Goal: Task Accomplishment & Management: Manage account settings

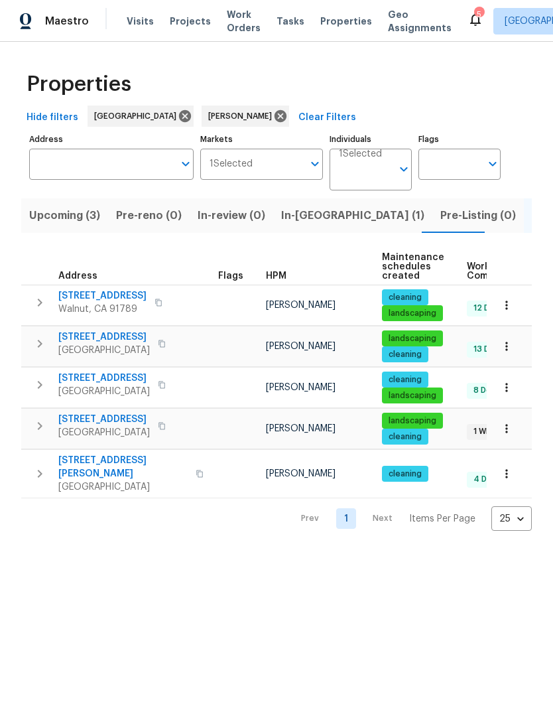
click at [243, 216] on span "In-review (0)" at bounding box center [232, 215] width 68 height 19
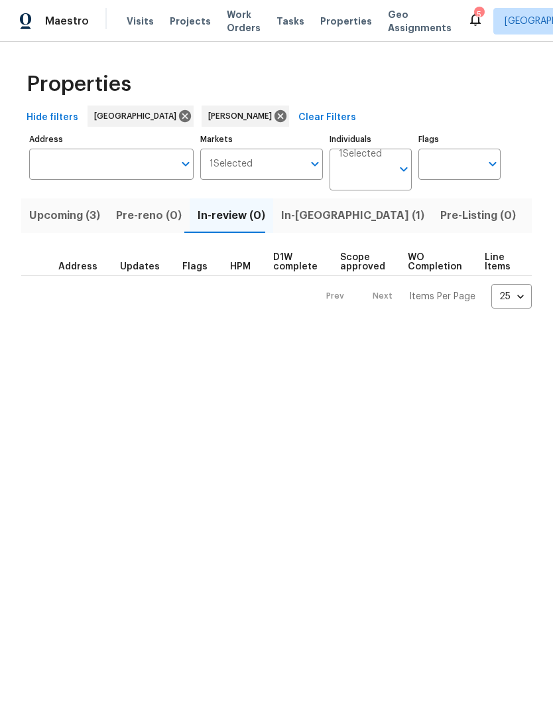
click at [308, 222] on span "In-[GEOGRAPHIC_DATA] (1)" at bounding box center [352, 215] width 143 height 19
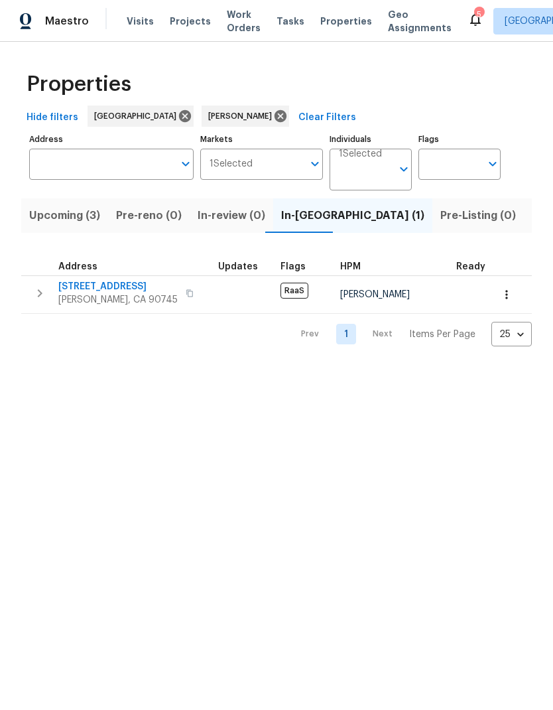
click at [109, 284] on span "[STREET_ADDRESS]" at bounding box center [117, 286] width 119 height 13
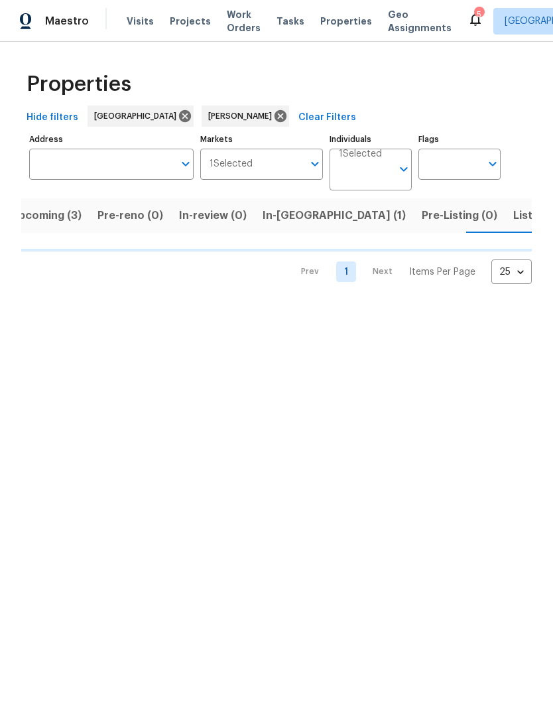
scroll to position [0, 19]
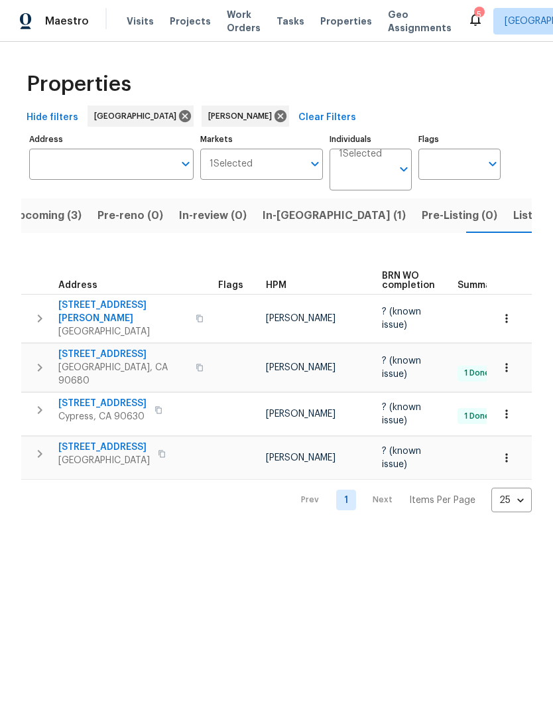
click at [136, 440] on span "1224 Evergreen Ave" at bounding box center [104, 446] width 92 height 13
click at [513, 222] on span "Listed (5)" at bounding box center [538, 215] width 50 height 19
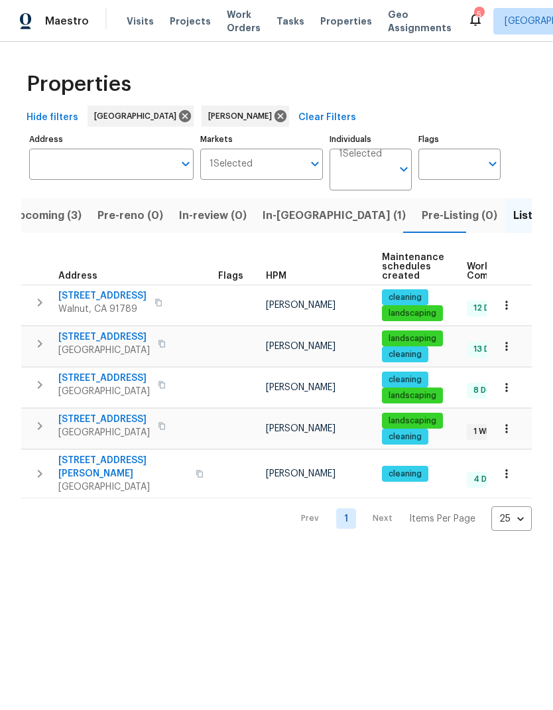
click at [126, 417] on span "15420 Olive Branch Dr" at bounding box center [104, 419] width 92 height 13
click at [160, 300] on icon "button" at bounding box center [159, 303] width 8 height 8
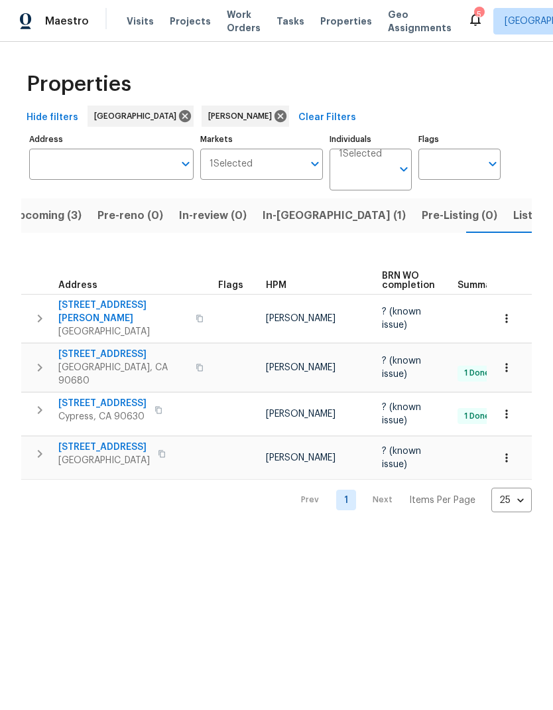
click at [297, 210] on span "In-reno (1)" at bounding box center [334, 215] width 143 height 19
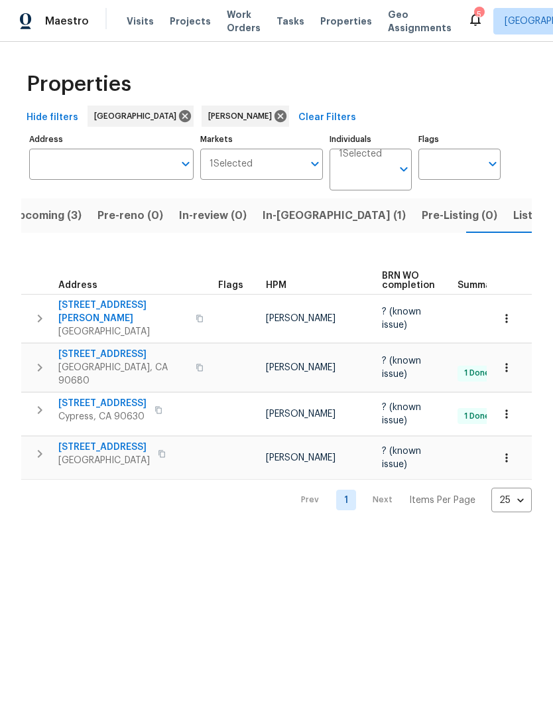
click at [158, 450] on icon "button" at bounding box center [162, 454] width 8 height 8
click at [161, 450] on icon "button" at bounding box center [162, 454] width 8 height 8
click at [158, 450] on icon "button" at bounding box center [162, 454] width 8 height 8
click at [163, 444] on button "button" at bounding box center [162, 453] width 16 height 19
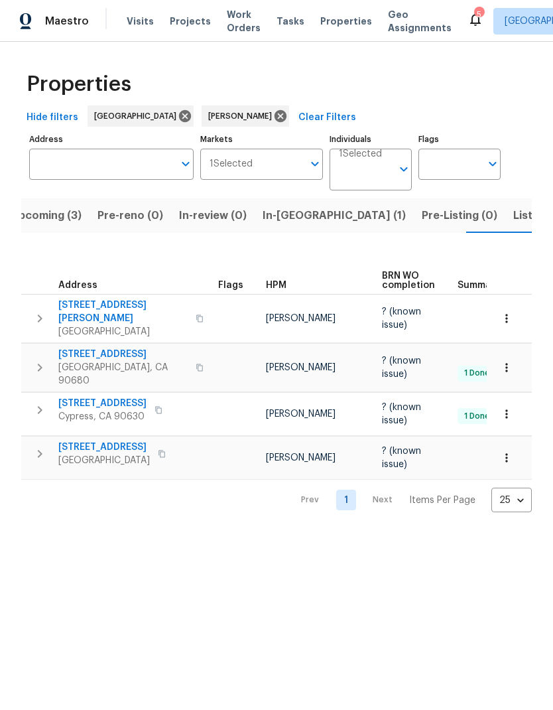
click at [156, 448] on button "button" at bounding box center [162, 453] width 16 height 19
click at [158, 450] on icon "button" at bounding box center [162, 454] width 8 height 8
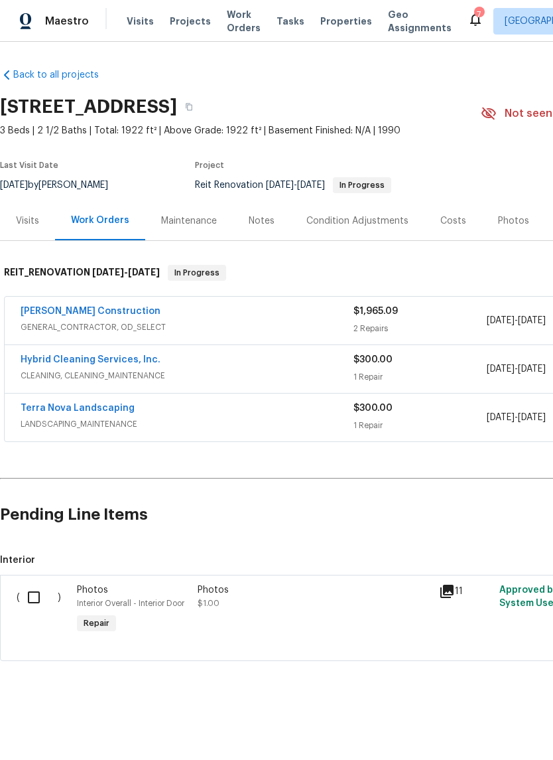
click at [98, 314] on link "[PERSON_NAME] Construction" at bounding box center [91, 310] width 140 height 9
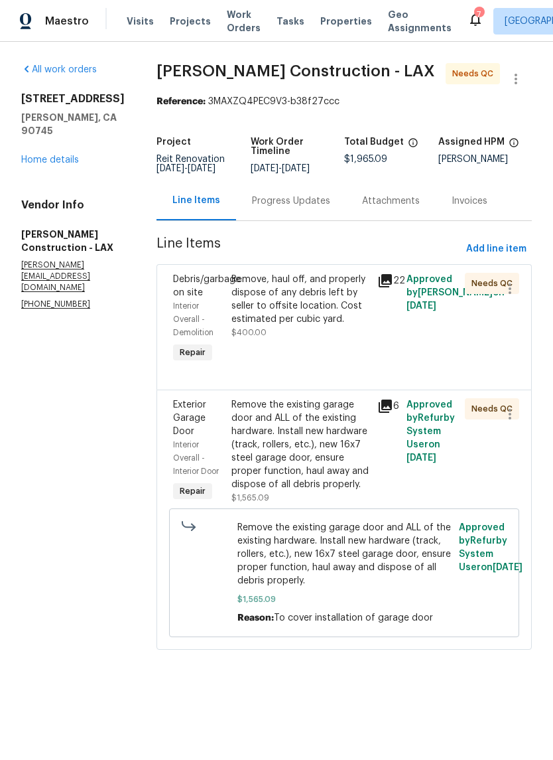
click at [330, 208] on div "Progress Updates" at bounding box center [291, 200] width 78 height 13
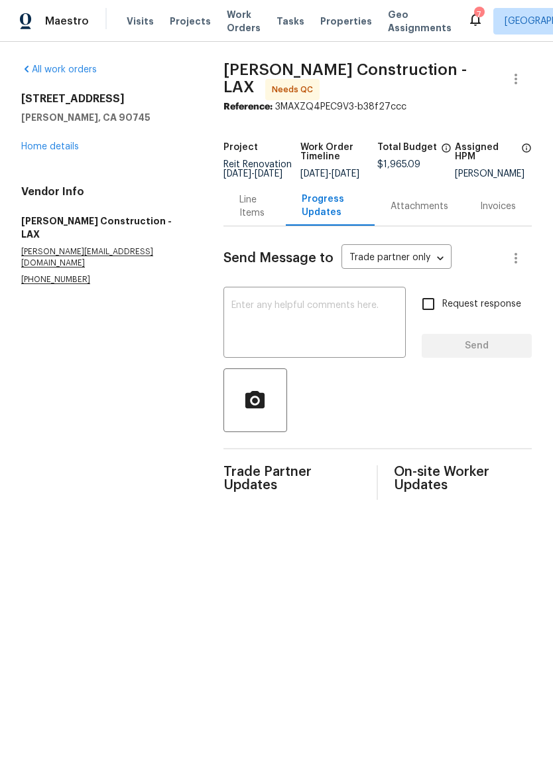
click at [241, 206] on div "Line Items" at bounding box center [254, 206] width 31 height 27
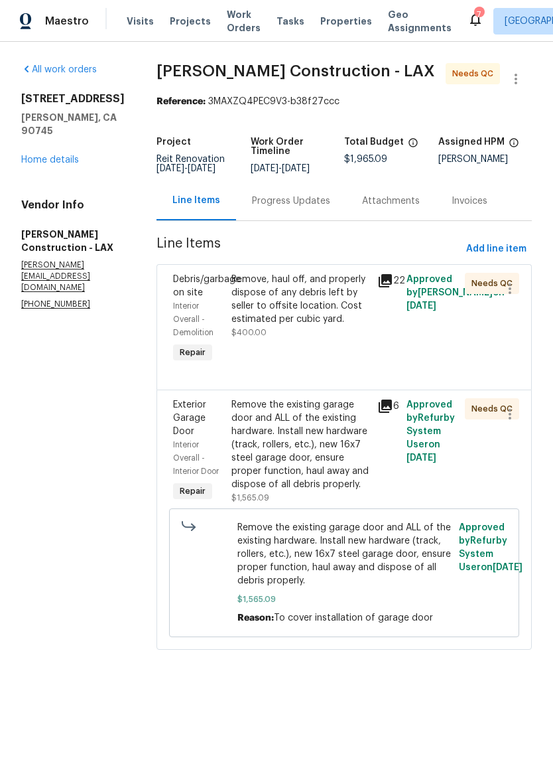
click at [328, 301] on div "Remove, haul off, and properly dispose of any debris left by seller to offsite …" at bounding box center [301, 299] width 138 height 53
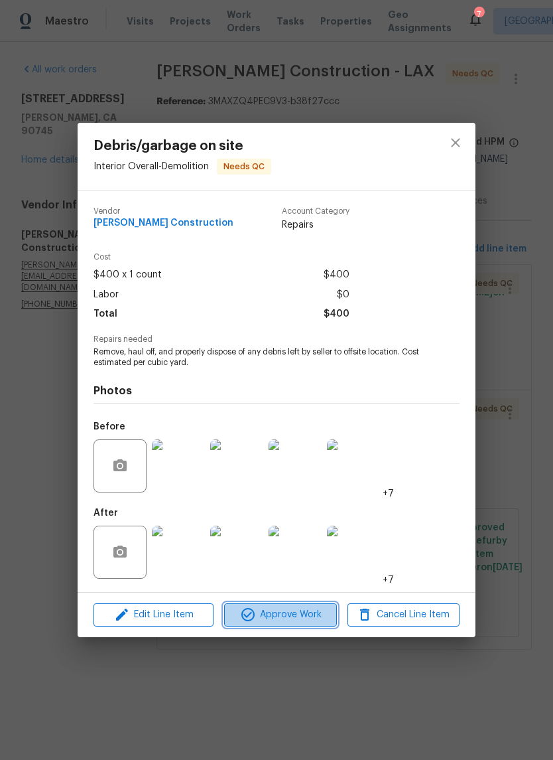
click at [287, 620] on span "Approve Work" at bounding box center [280, 614] width 104 height 17
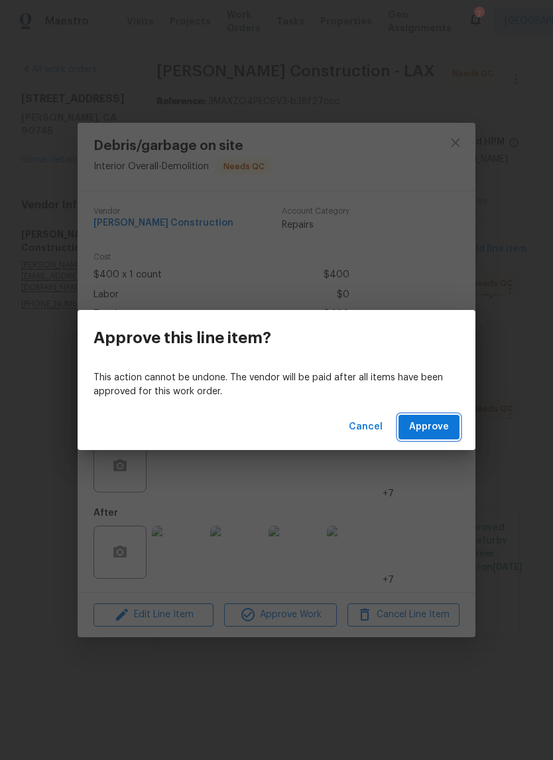
click at [435, 422] on span "Approve" at bounding box center [429, 427] width 40 height 17
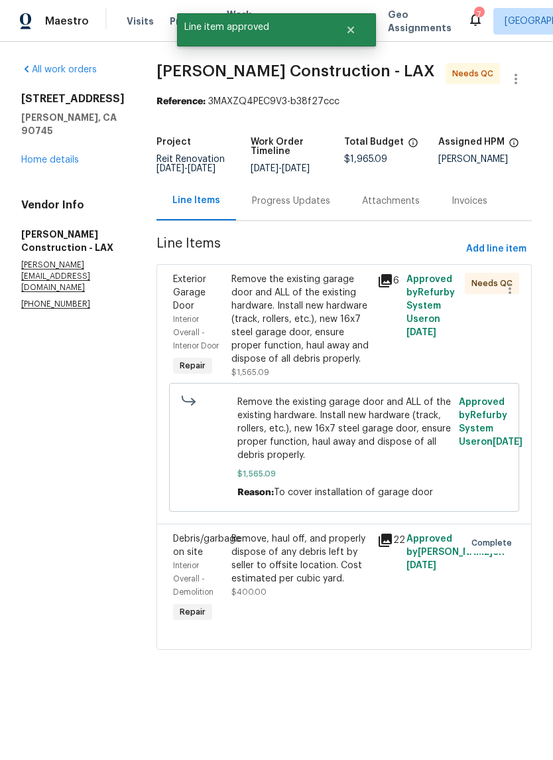
click at [342, 334] on div "Remove the existing garage door and ALL of the existing hardware. Install new h…" at bounding box center [301, 319] width 138 height 93
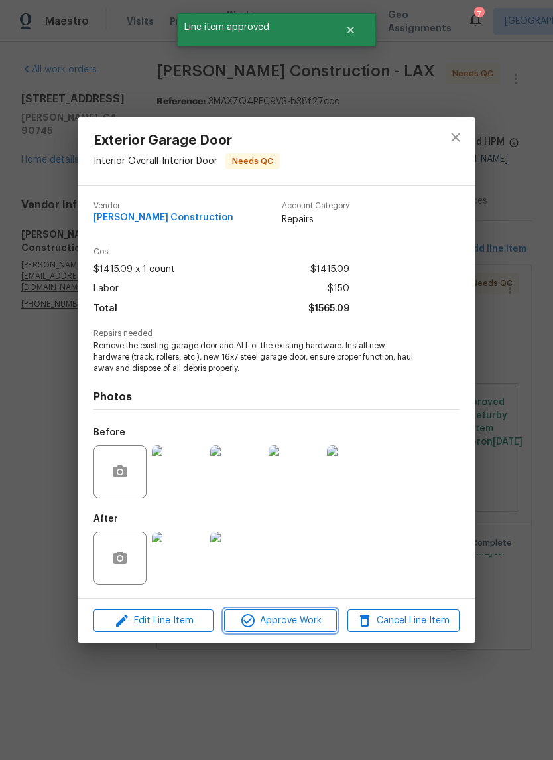
click at [296, 624] on span "Approve Work" at bounding box center [280, 620] width 104 height 17
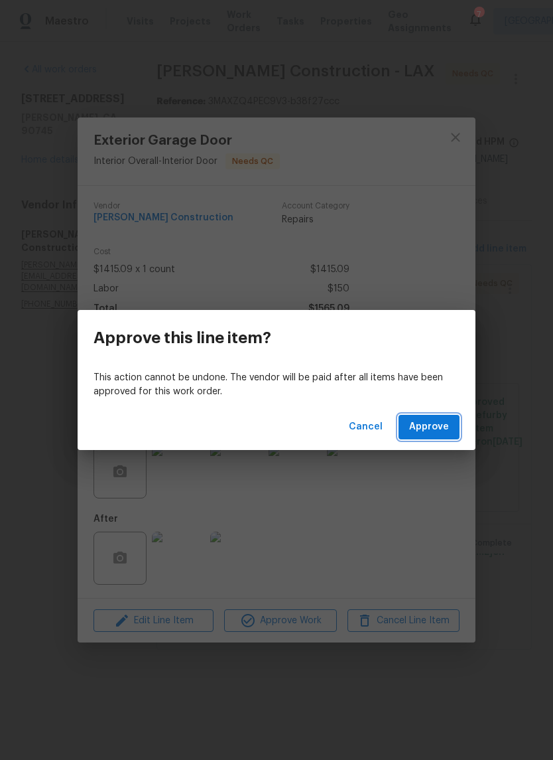
click at [421, 431] on span "Approve" at bounding box center [429, 427] width 40 height 17
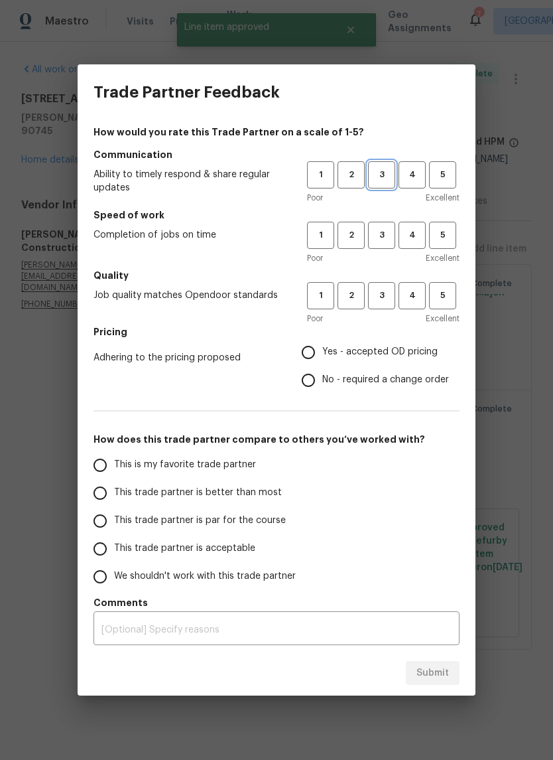
click at [390, 170] on span "3" at bounding box center [382, 174] width 25 height 15
click at [378, 238] on span "3" at bounding box center [382, 235] width 25 height 15
click at [380, 297] on span "3" at bounding box center [382, 295] width 25 height 15
click at [367, 358] on span "Yes - accepted OD pricing" at bounding box center [379, 352] width 115 height 14
click at [322, 358] on input "Yes - accepted OD pricing" at bounding box center [309, 352] width 28 height 28
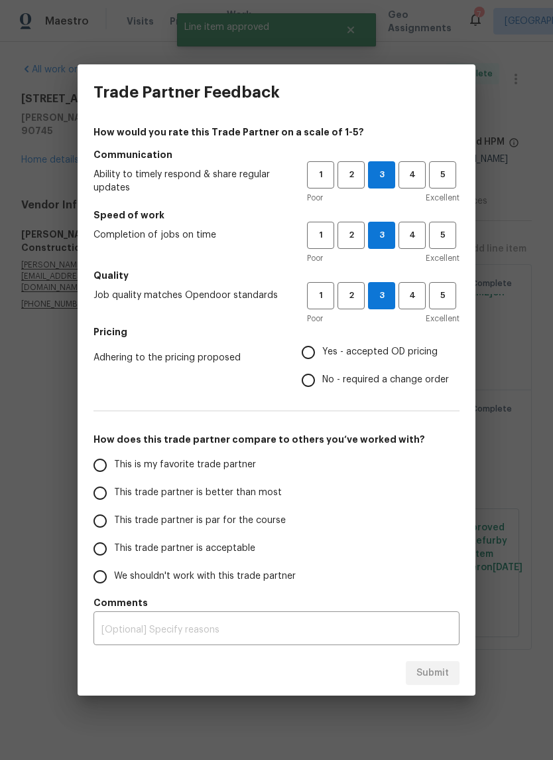
radio input "true"
click at [221, 525] on span "This trade partner is par for the course" at bounding box center [200, 520] width 172 height 14
click at [114, 525] on input "This trade partner is par for the course" at bounding box center [100, 521] width 28 height 28
click at [440, 677] on span "Submit" at bounding box center [433, 673] width 33 height 17
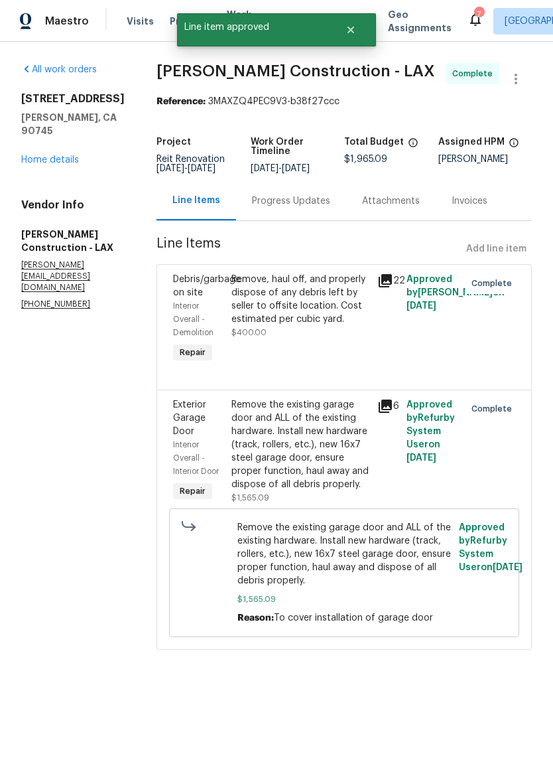
radio input "true"
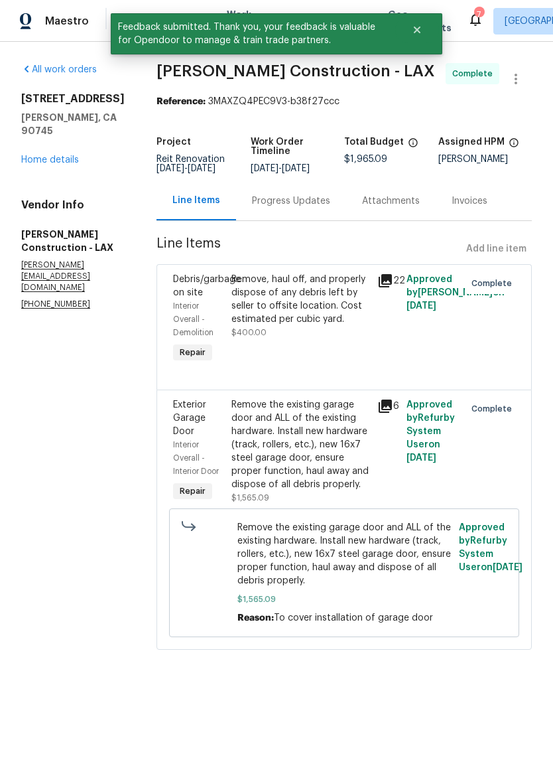
click at [66, 155] on link "Home details" at bounding box center [50, 159] width 58 height 9
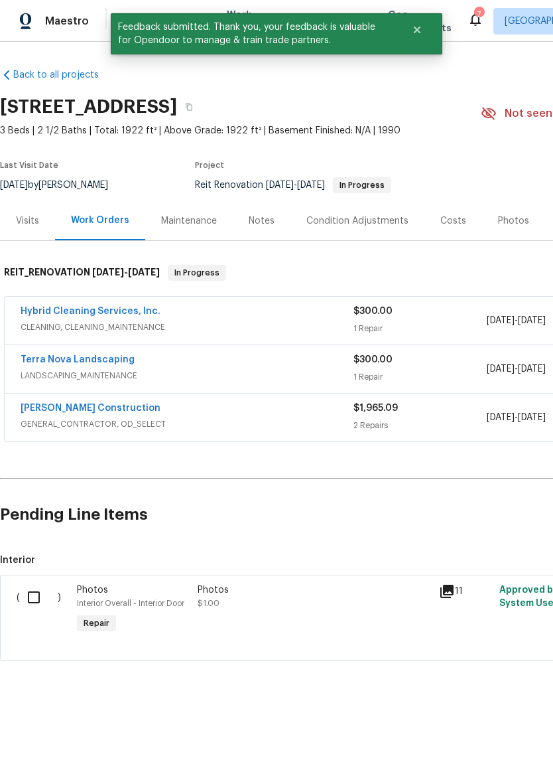
click at [114, 357] on link "Terra Nova Landscaping" at bounding box center [78, 359] width 114 height 9
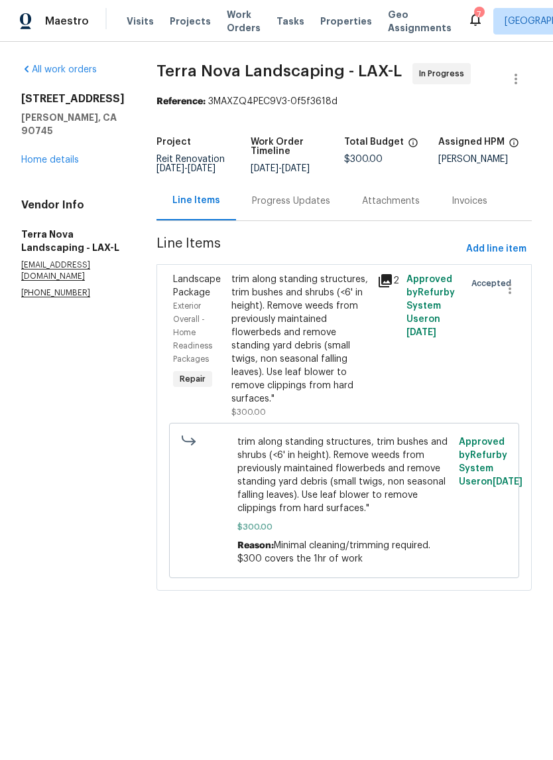
click at [305, 306] on div "trim along standing structures, trim bushes and shrubs (<6' in height). Remove …" at bounding box center [301, 339] width 138 height 133
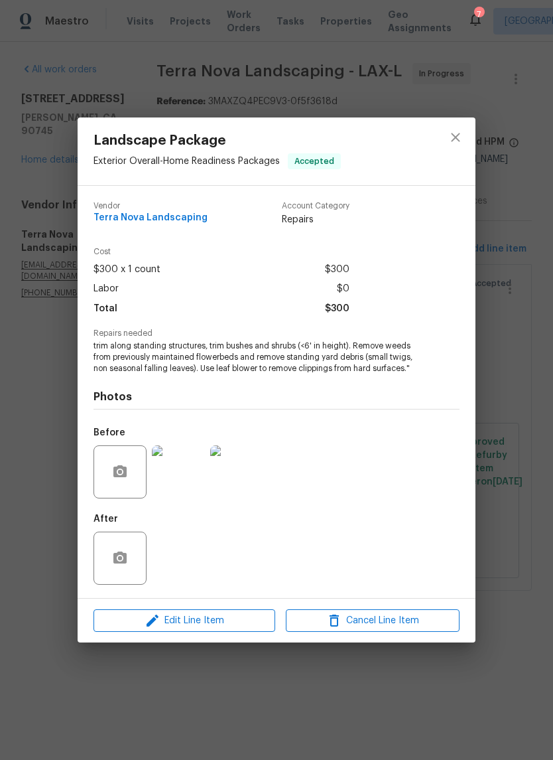
click at [508, 455] on div "Landscape Package Exterior Overall - Home Readiness Packages Accepted Vendor Te…" at bounding box center [276, 380] width 553 height 760
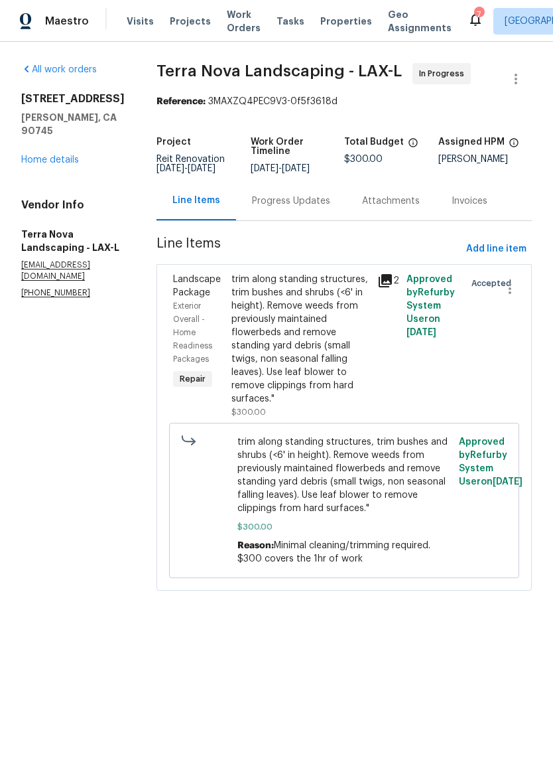
click at [78, 159] on link "Home details" at bounding box center [50, 159] width 58 height 9
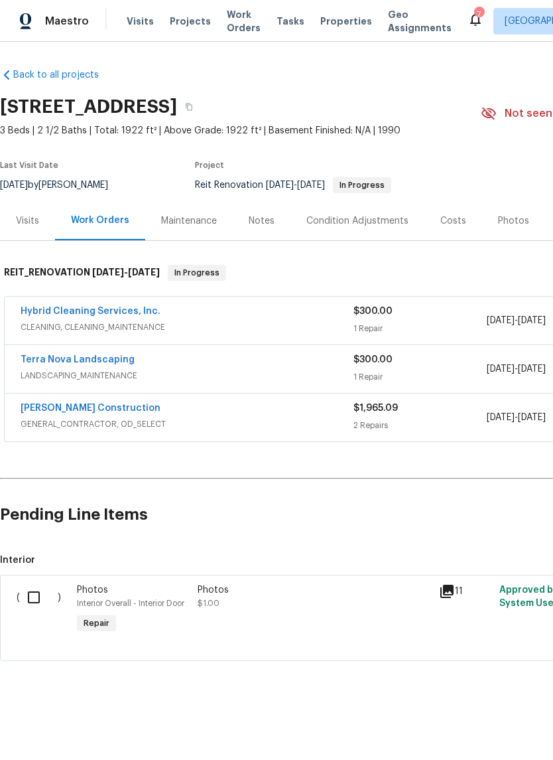
click at [111, 311] on link "Hybrid Cleaning Services, Inc." at bounding box center [91, 310] width 140 height 9
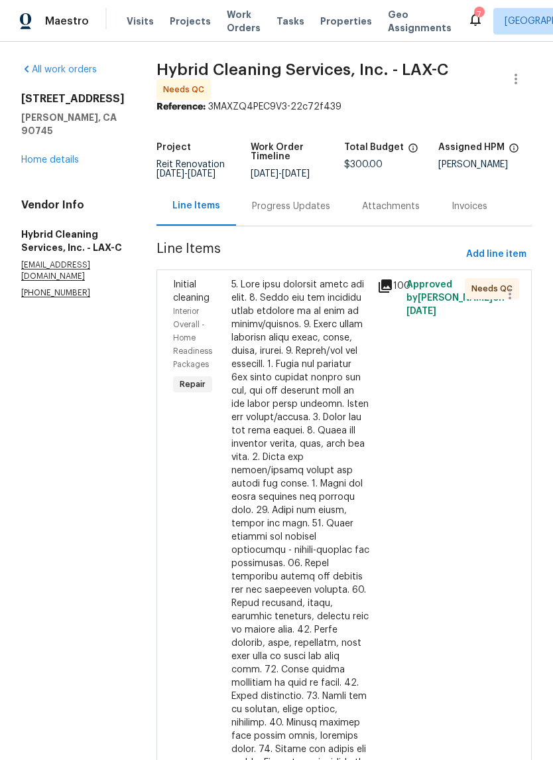
click at [315, 419] on div at bounding box center [301, 596] width 138 height 637
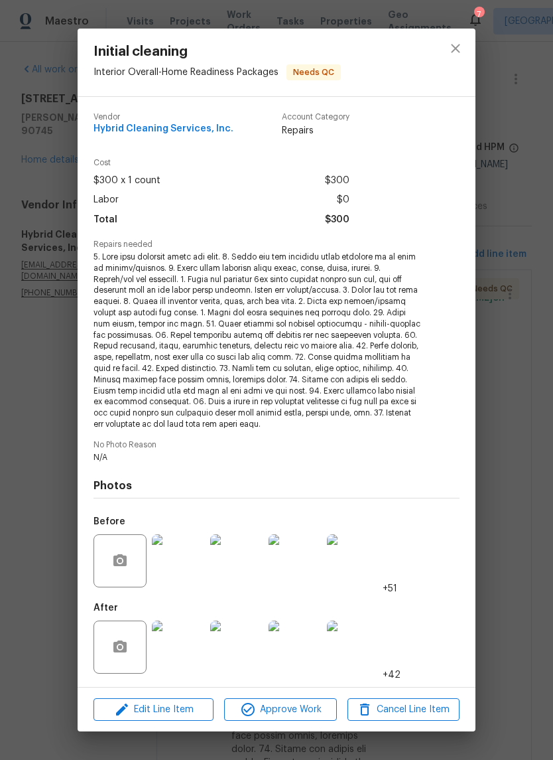
scroll to position [33, 0]
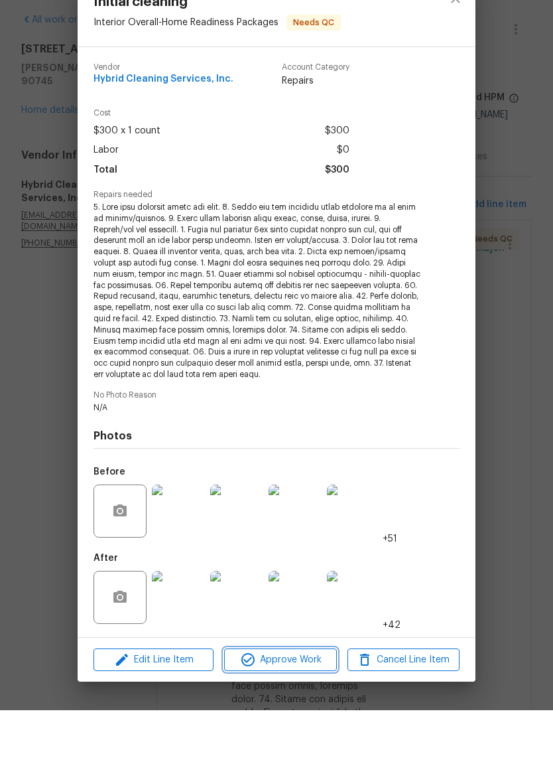
click at [288, 701] on span "Approve Work" at bounding box center [280, 709] width 104 height 17
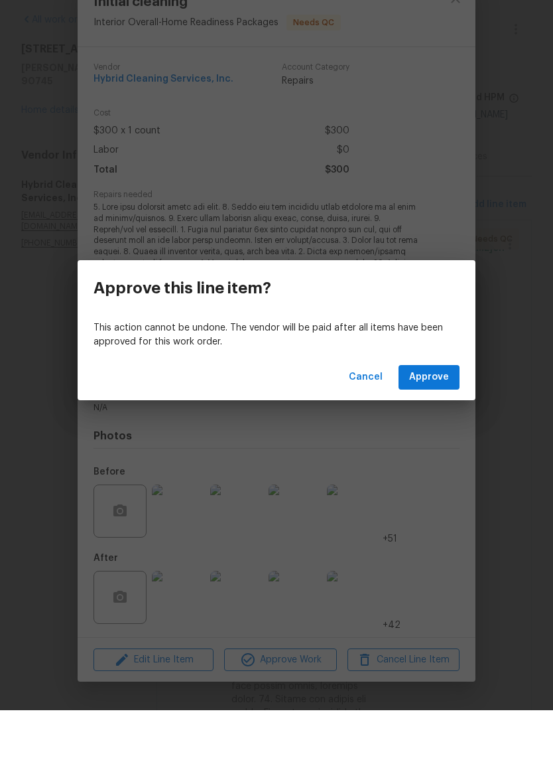
click at [423, 404] on div "Cancel Approve" at bounding box center [277, 427] width 398 height 46
click at [422, 404] on div "Cancel Approve" at bounding box center [277, 427] width 398 height 46
click at [446, 419] on span "Approve" at bounding box center [429, 427] width 40 height 17
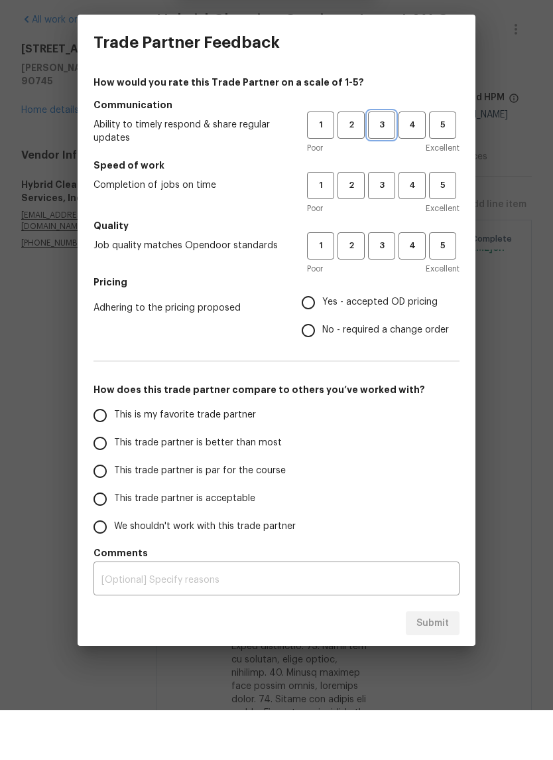
click at [383, 161] on button "3" at bounding box center [381, 174] width 27 height 27
click at [378, 228] on span "3" at bounding box center [382, 235] width 25 height 15
click at [386, 282] on button "3" at bounding box center [381, 295] width 27 height 27
click at [354, 338] on label "Yes - accepted OD pricing" at bounding box center [372, 352] width 155 height 28
click at [322, 338] on input "Yes - accepted OD pricing" at bounding box center [309, 352] width 28 height 28
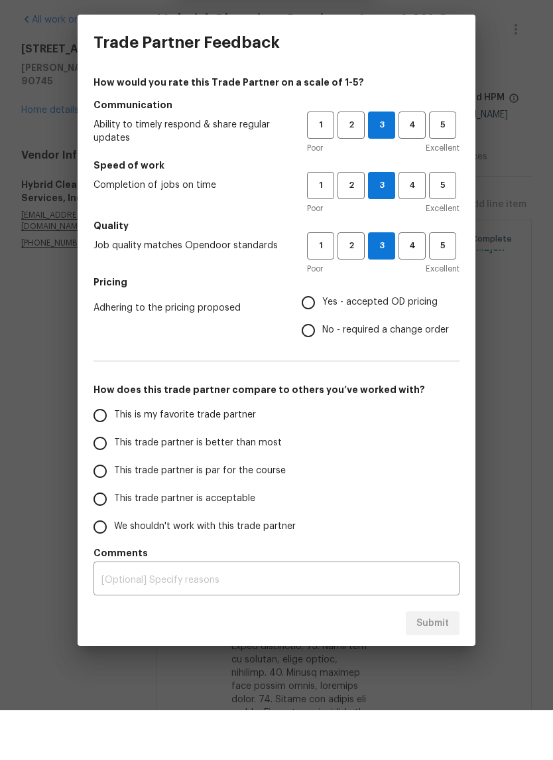
radio input "true"
click at [244, 513] on span "This trade partner is par for the course" at bounding box center [200, 520] width 172 height 14
click at [114, 507] on input "This trade partner is par for the course" at bounding box center [100, 521] width 28 height 28
click at [423, 665] on span "Submit" at bounding box center [433, 673] width 33 height 17
radio input "true"
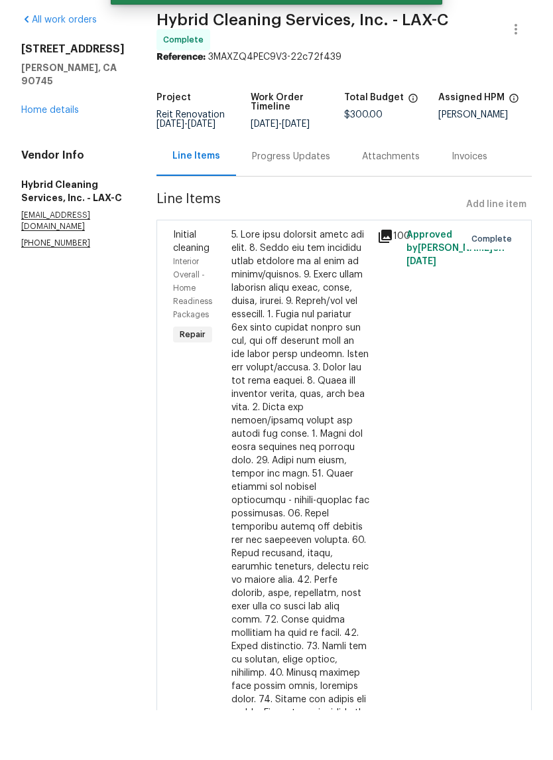
click at [63, 155] on link "Home details" at bounding box center [50, 159] width 58 height 9
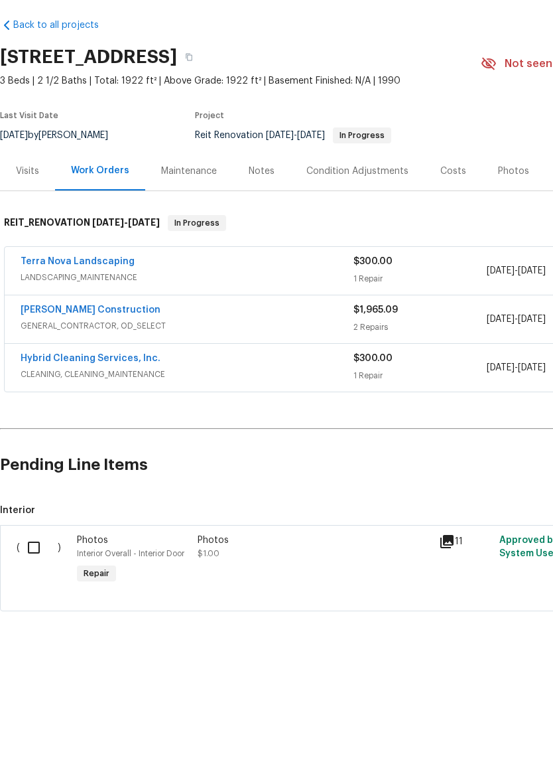
click at [88, 306] on link "Terra Nova Landscaping" at bounding box center [78, 310] width 114 height 9
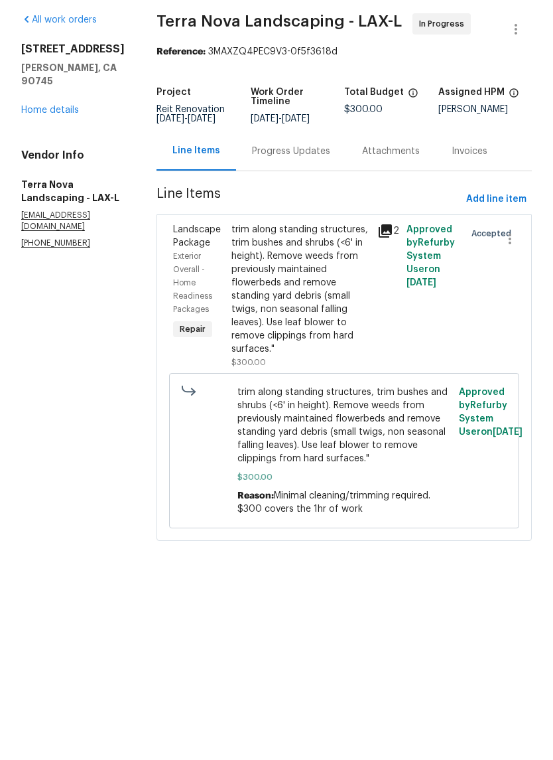
click at [361, 269] on div "trim along standing structures, trim bushes and shrubs (<6' in height). Remove …" at bounding box center [301, 346] width 146 height 154
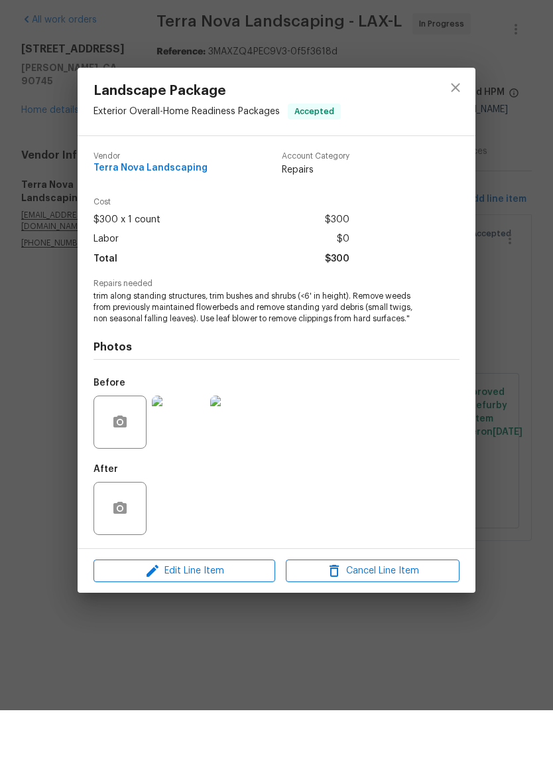
click at [176, 445] on img at bounding box center [178, 471] width 53 height 53
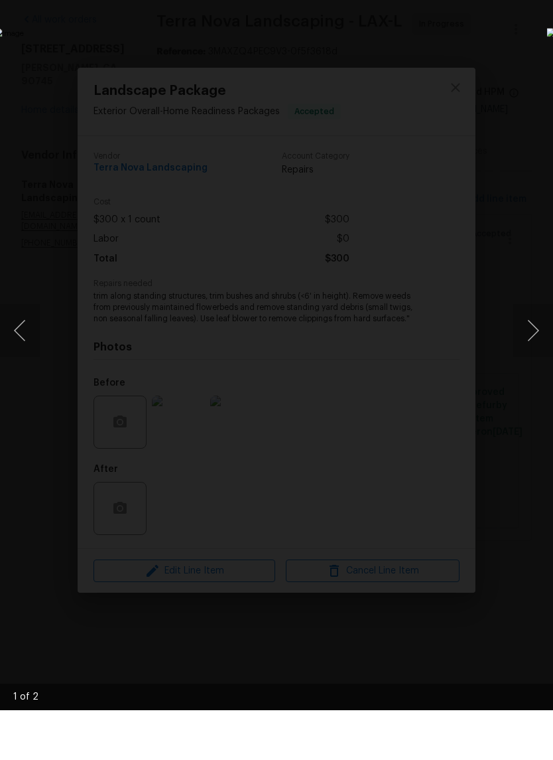
click at [547, 354] on button "Next image" at bounding box center [533, 380] width 40 height 53
click at [524, 81] on div "Lightbox" at bounding box center [276, 380] width 553 height 760
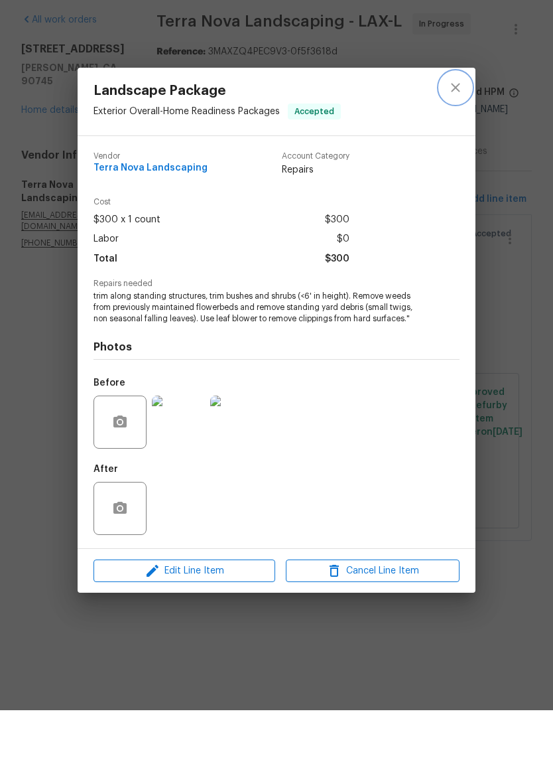
click at [459, 133] on icon "close" at bounding box center [455, 137] width 9 height 9
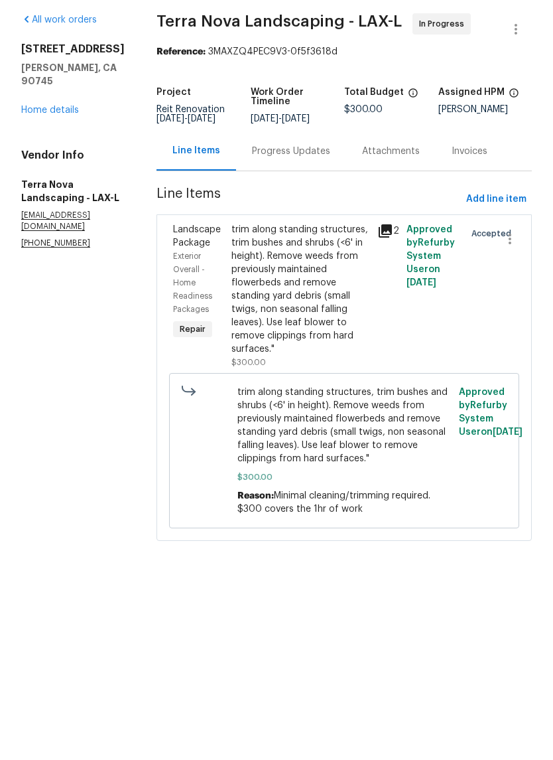
click at [76, 155] on link "Home details" at bounding box center [50, 159] width 58 height 9
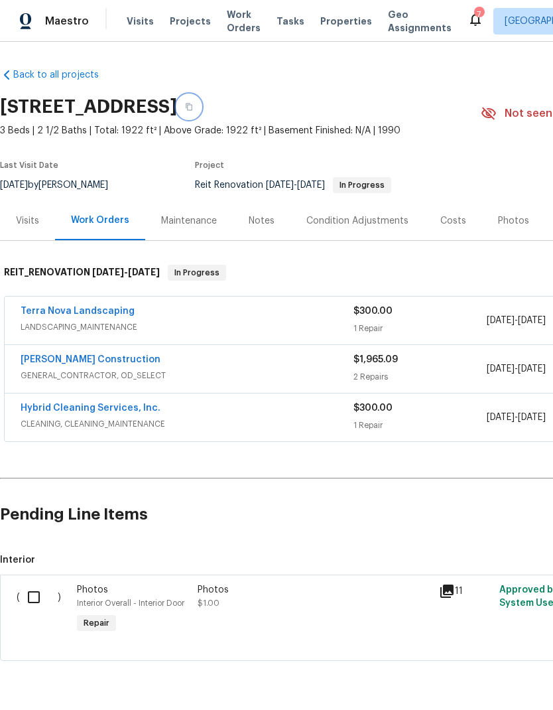
click at [192, 105] on icon "button" at bounding box center [189, 106] width 7 height 7
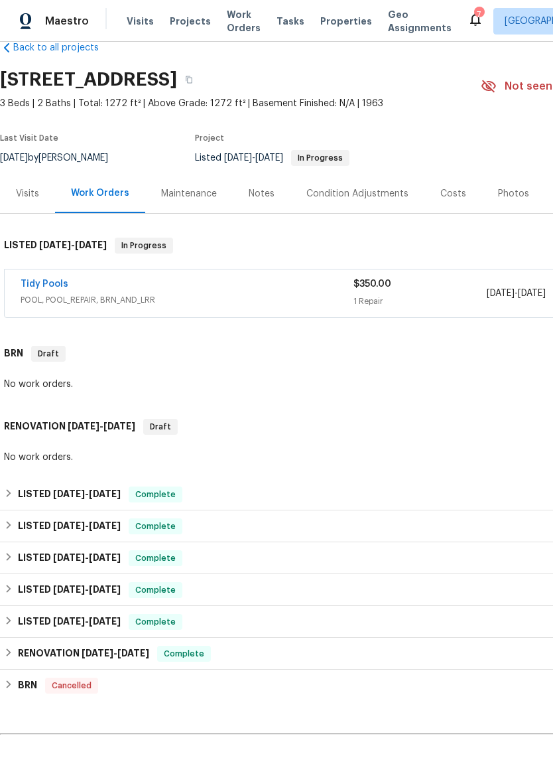
scroll to position [22, 0]
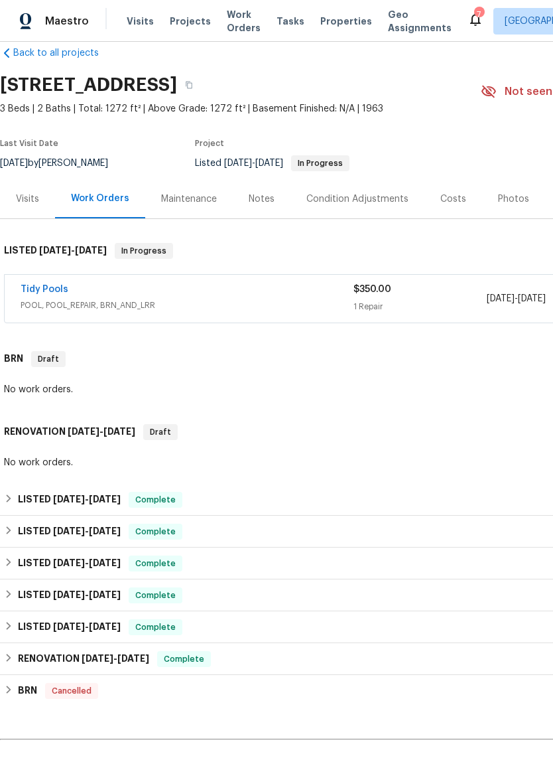
click at [46, 292] on link "Tidy Pools" at bounding box center [45, 289] width 48 height 9
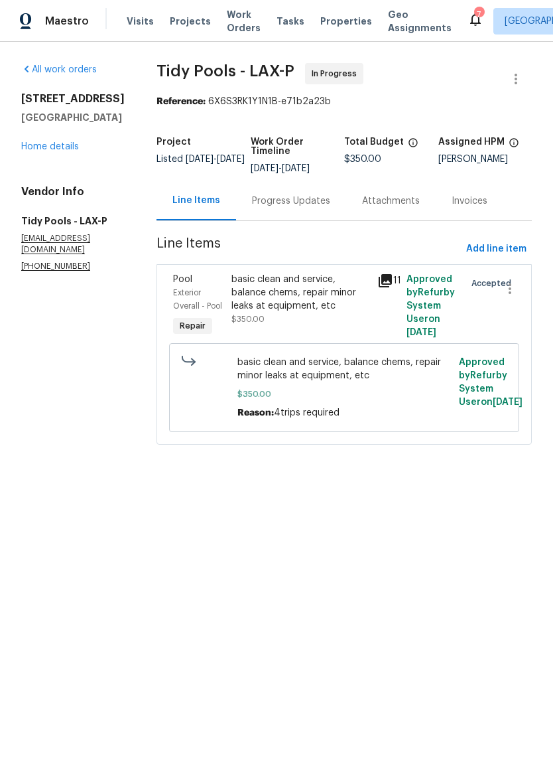
click at [299, 194] on div "Progress Updates" at bounding box center [291, 200] width 110 height 39
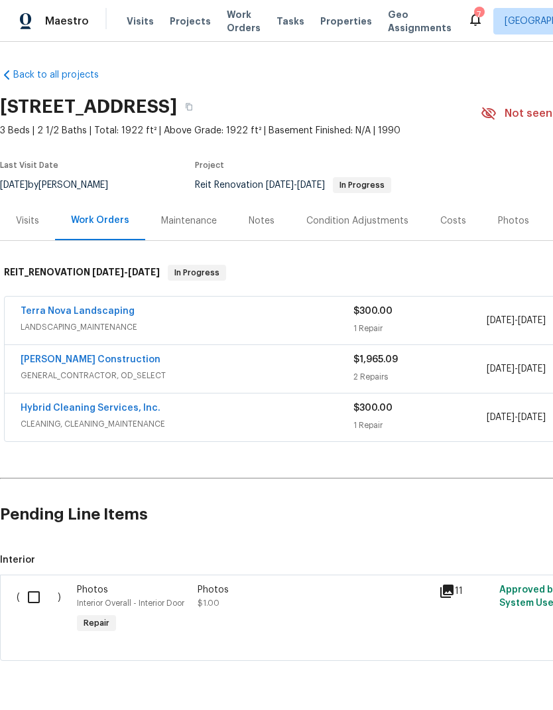
click at [101, 307] on link "Terra Nova Landscaping" at bounding box center [78, 310] width 114 height 9
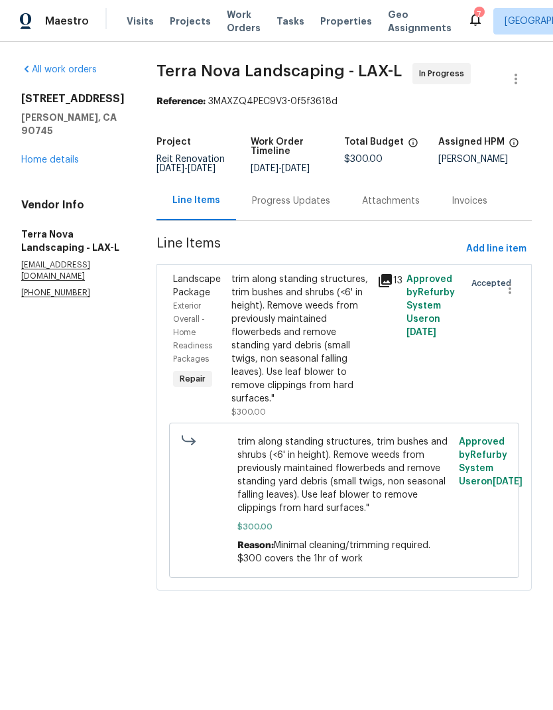
click at [319, 312] on div "trim along standing structures, trim bushes and shrubs (<6' in height). Remove …" at bounding box center [301, 339] width 138 height 133
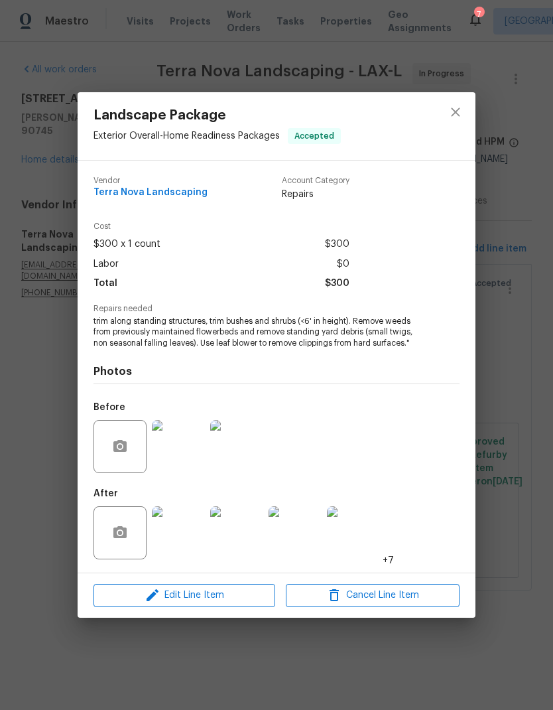
click at [182, 535] on img at bounding box center [178, 532] width 53 height 53
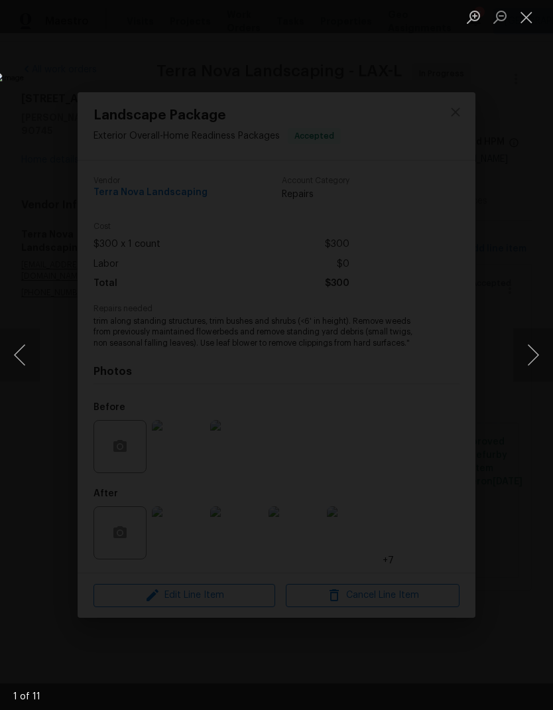
click at [534, 352] on button "Next image" at bounding box center [533, 354] width 40 height 53
click at [531, 348] on button "Next image" at bounding box center [533, 354] width 40 height 53
click at [529, 348] on button "Next image" at bounding box center [533, 354] width 40 height 53
click at [530, 349] on button "Next image" at bounding box center [533, 354] width 40 height 53
click at [531, 350] on button "Next image" at bounding box center [533, 354] width 40 height 53
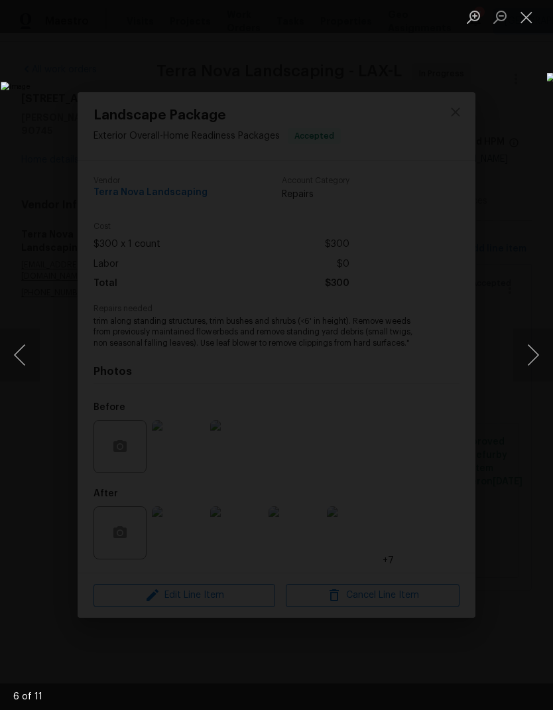
click at [530, 351] on button "Next image" at bounding box center [533, 354] width 40 height 53
click at [529, 351] on button "Next image" at bounding box center [533, 354] width 40 height 53
click at [530, 350] on button "Next image" at bounding box center [533, 354] width 40 height 53
click at [530, 352] on button "Next image" at bounding box center [533, 354] width 40 height 53
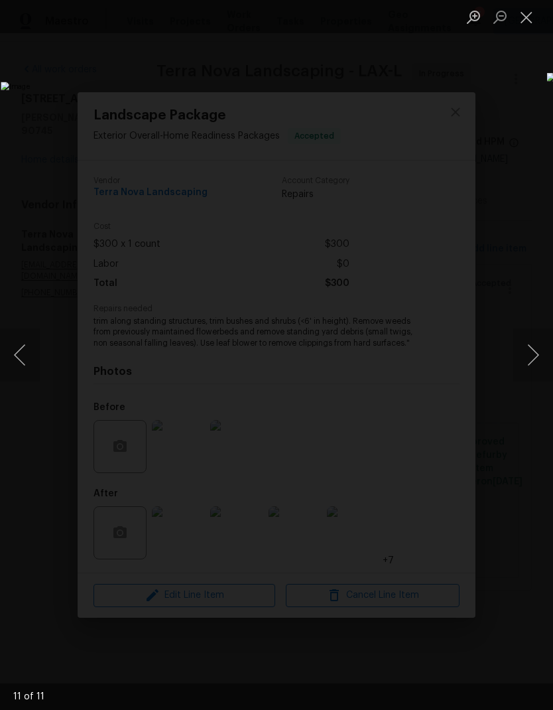
click at [529, 353] on button "Next image" at bounding box center [533, 354] width 40 height 53
click at [529, 354] on button "Next image" at bounding box center [533, 354] width 40 height 53
click at [531, 353] on button "Next image" at bounding box center [533, 354] width 40 height 53
click at [532, 12] on button "Close lightbox" at bounding box center [526, 16] width 27 height 23
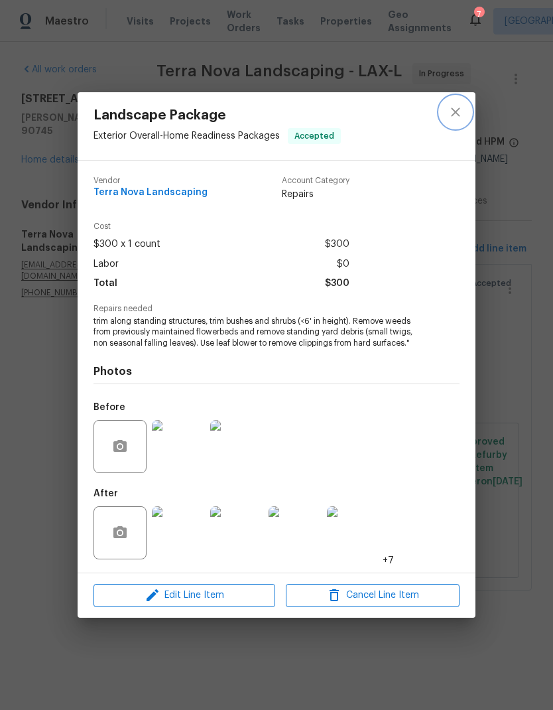
click at [464, 107] on button "close" at bounding box center [456, 112] width 32 height 32
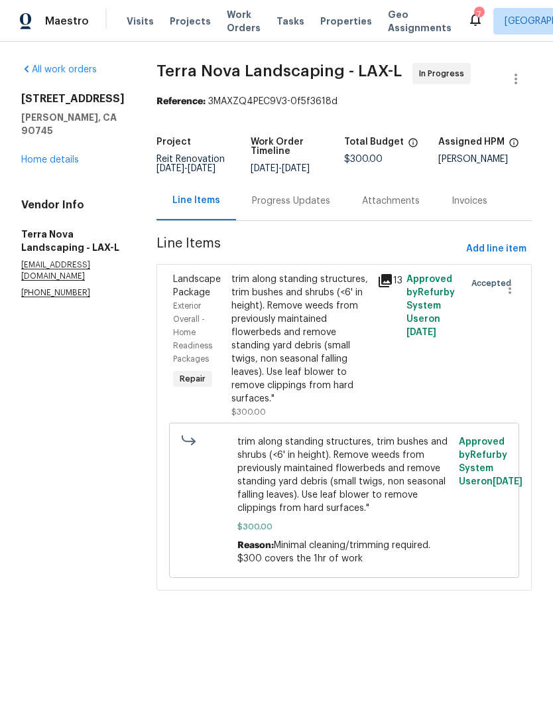
click at [363, 295] on div "trim along standing structures, trim bushes and shrubs (<6' in height). Remove …" at bounding box center [301, 346] width 146 height 154
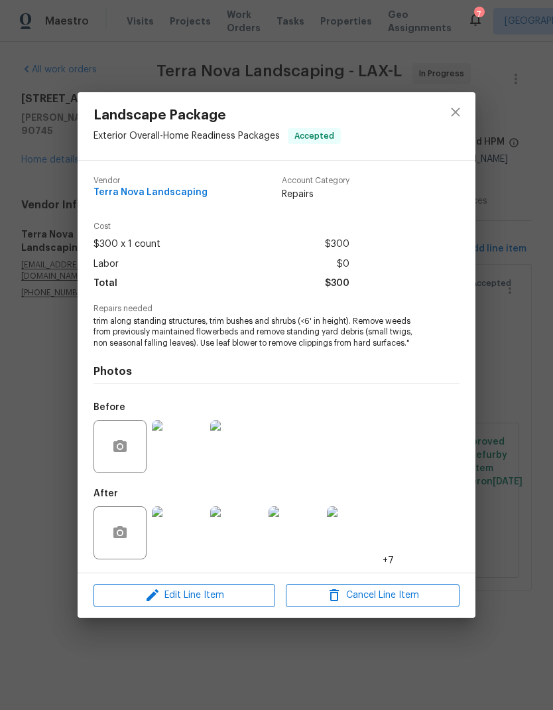
click at [188, 439] on img at bounding box center [178, 446] width 53 height 53
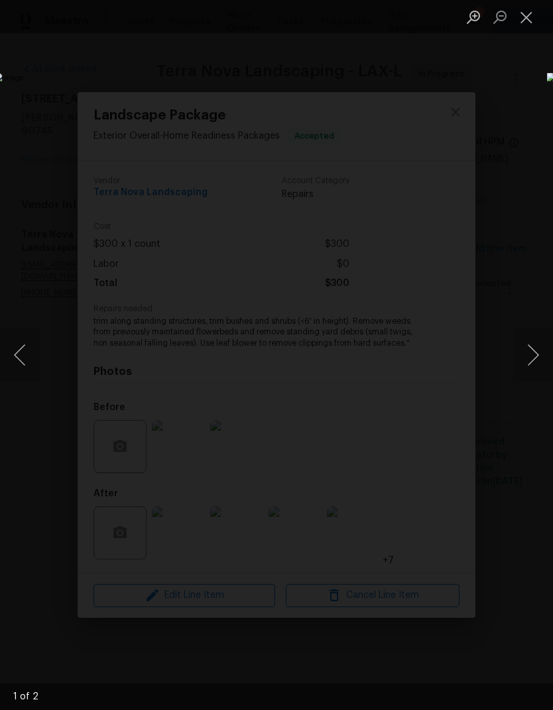
click at [537, 351] on button "Next image" at bounding box center [533, 354] width 40 height 53
click at [413, 349] on img "Lightbox" at bounding box center [214, 355] width 440 height 565
click at [342, 362] on img "Lightbox" at bounding box center [214, 355] width 440 height 565
click at [531, 13] on button "Close lightbox" at bounding box center [526, 16] width 27 height 23
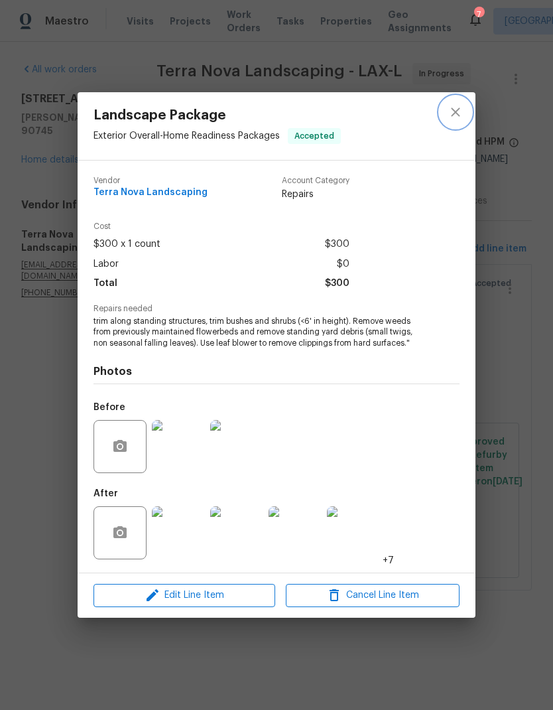
click at [448, 117] on icon "close" at bounding box center [456, 112] width 16 height 16
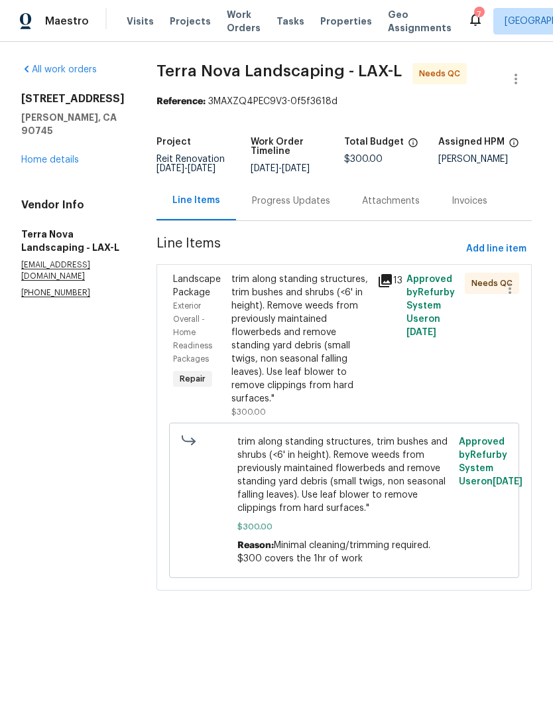
click at [234, 350] on div "trim along standing structures, trim bushes and shrubs (<6' in height). Remove …" at bounding box center [301, 339] width 138 height 133
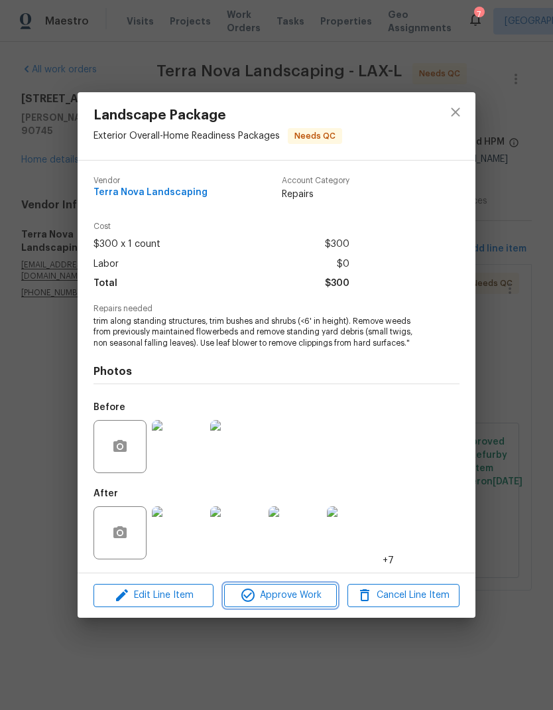
click at [271, 597] on span "Approve Work" at bounding box center [280, 595] width 104 height 17
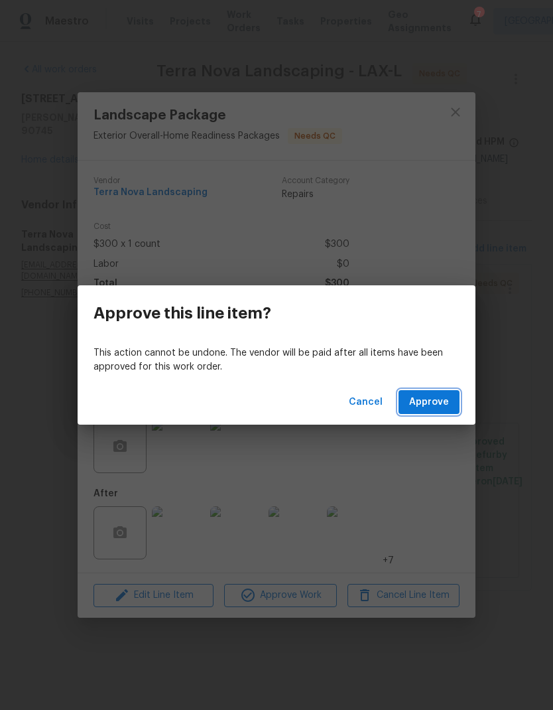
click at [441, 402] on span "Approve" at bounding box center [429, 402] width 40 height 17
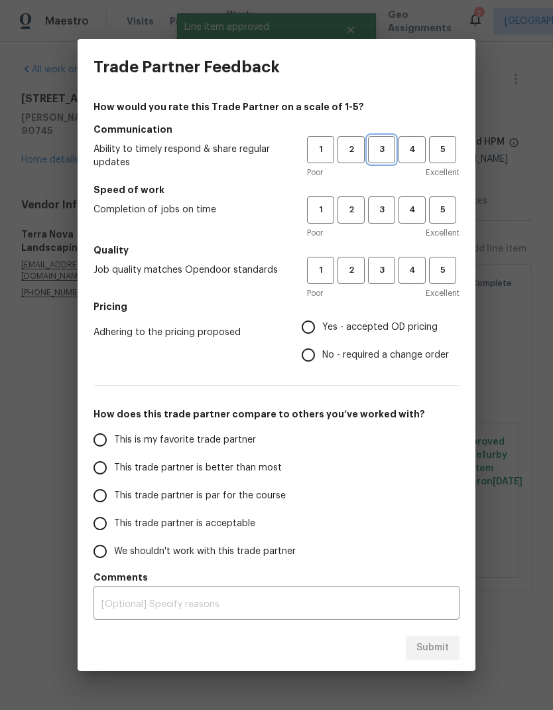
click at [385, 158] on button "3" at bounding box center [381, 149] width 27 height 27
click at [381, 204] on span "3" at bounding box center [382, 209] width 25 height 15
click at [386, 264] on span "3" at bounding box center [382, 270] width 25 height 15
click at [378, 327] on span "Yes - accepted OD pricing" at bounding box center [379, 327] width 115 height 14
click at [322, 327] on input "Yes - accepted OD pricing" at bounding box center [309, 327] width 28 height 28
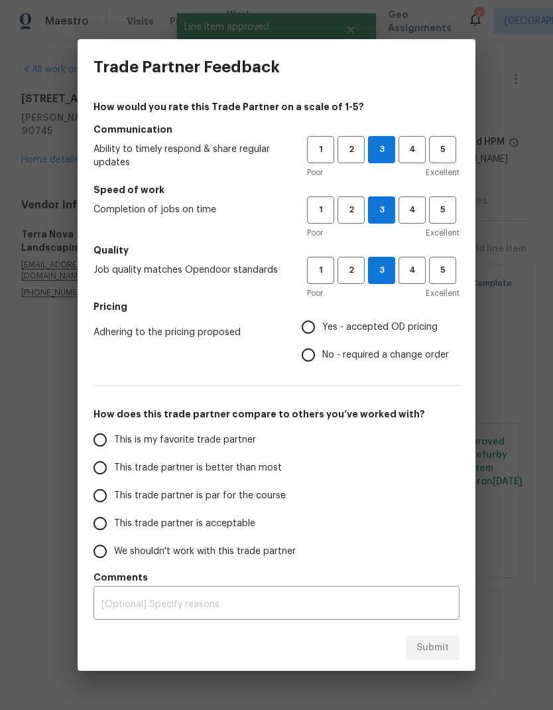
radio input "true"
click at [111, 500] on input "This trade partner is par for the course" at bounding box center [100, 496] width 28 height 28
click at [442, 653] on span "Submit" at bounding box center [433, 648] width 33 height 17
radio input "true"
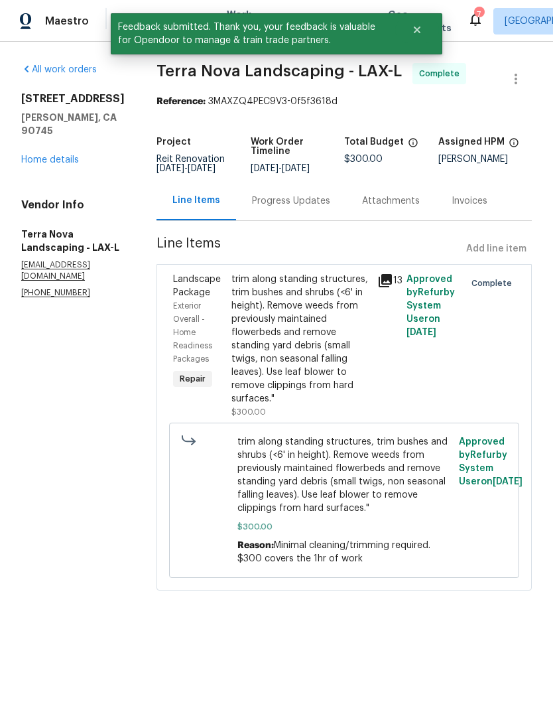
click at [50, 159] on link "Home details" at bounding box center [50, 159] width 58 height 9
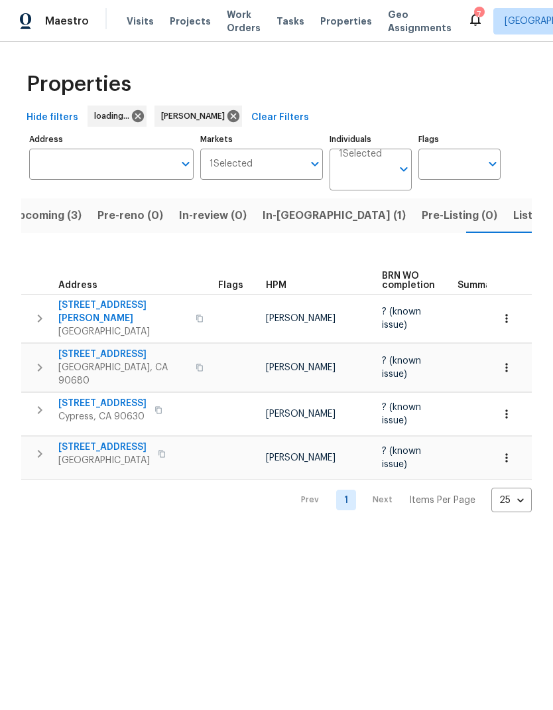
scroll to position [0, 19]
click at [275, 212] on span "In-[GEOGRAPHIC_DATA] (1)" at bounding box center [334, 215] width 143 height 19
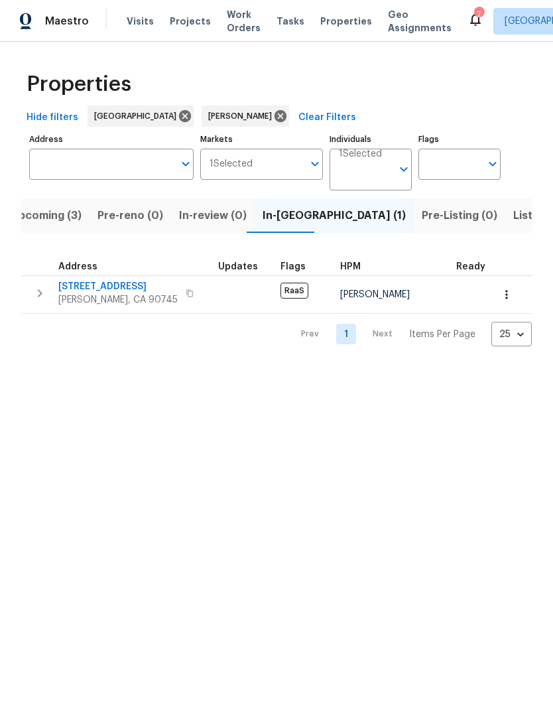
click at [89, 283] on span "[STREET_ADDRESS]" at bounding box center [117, 286] width 119 height 13
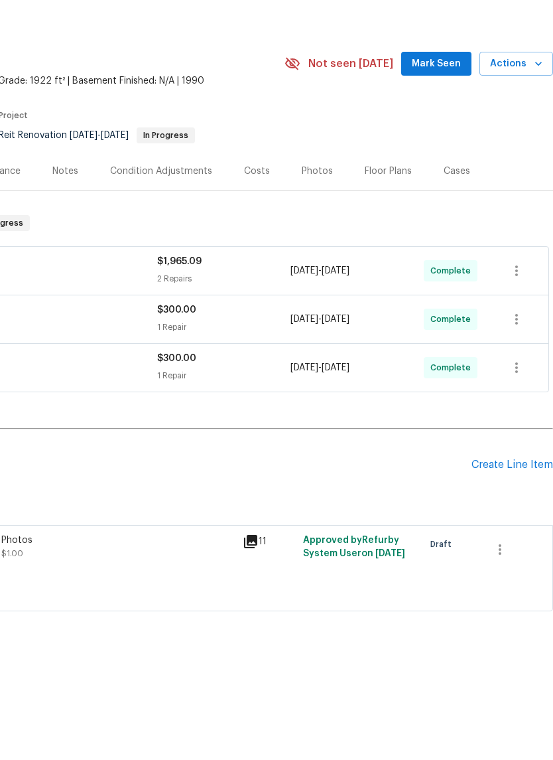
scroll to position [0, 196]
click at [501, 591] on icon "button" at bounding box center [500, 599] width 16 height 16
click at [521, 538] on li "Cancel" at bounding box center [509, 549] width 51 height 22
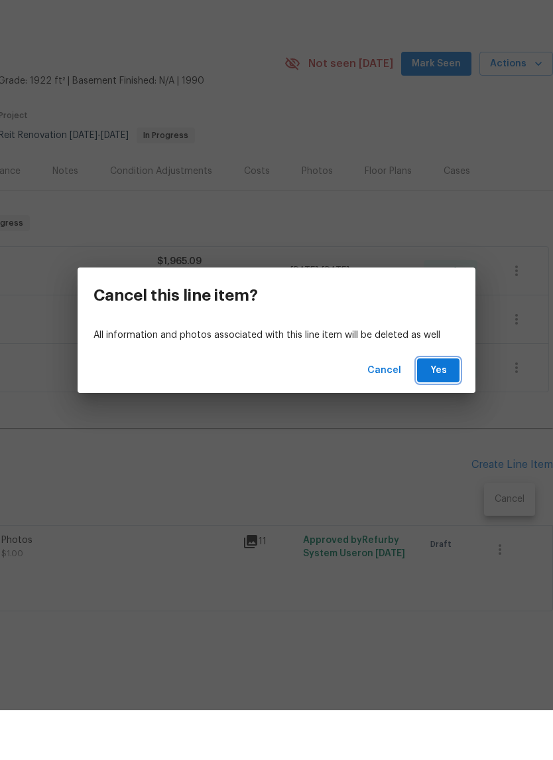
click at [448, 412] on span "Yes" at bounding box center [438, 420] width 21 height 17
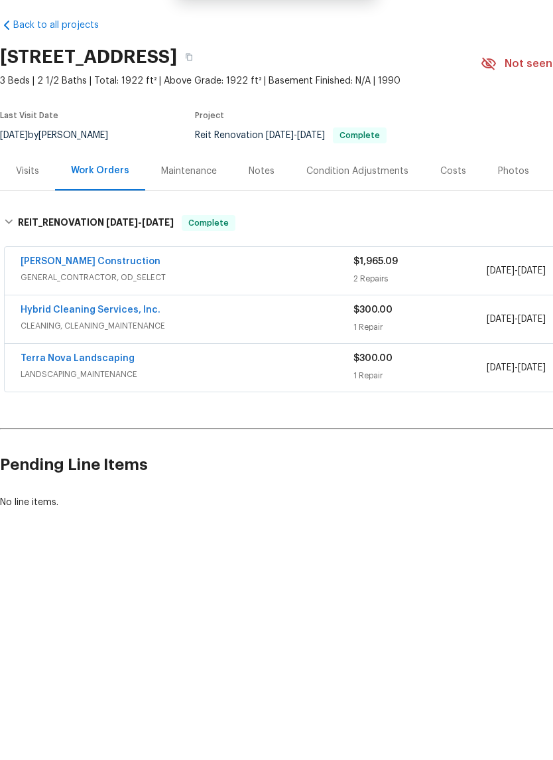
scroll to position [0, 0]
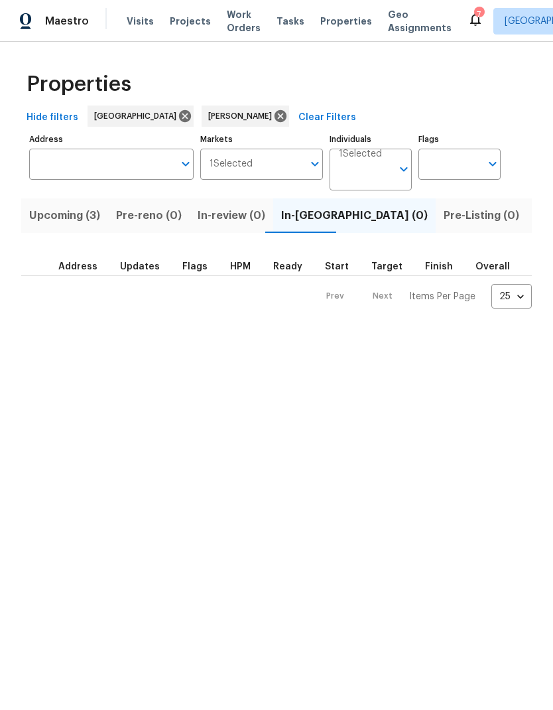
click at [535, 217] on span "Listed (5)" at bounding box center [560, 215] width 50 height 19
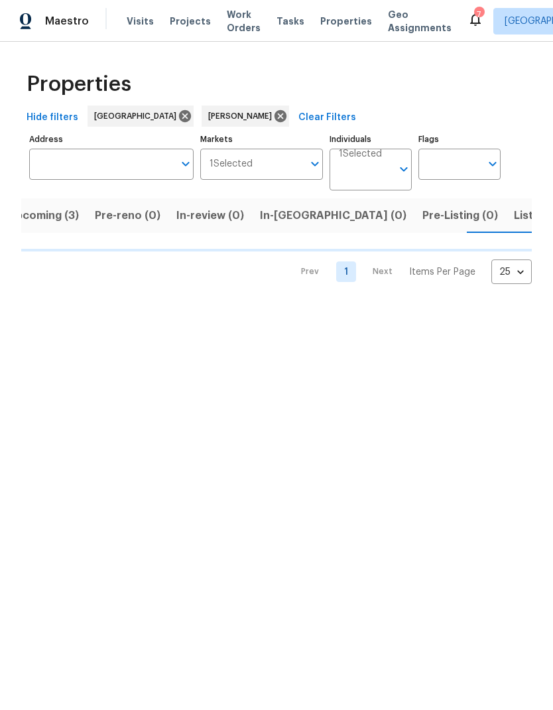
scroll to position [0, 22]
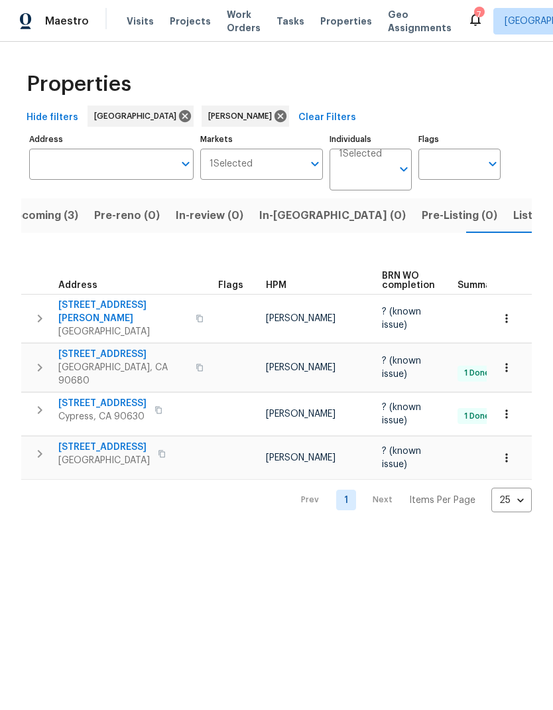
click at [513, 221] on span "Listed (5)" at bounding box center [538, 215] width 50 height 19
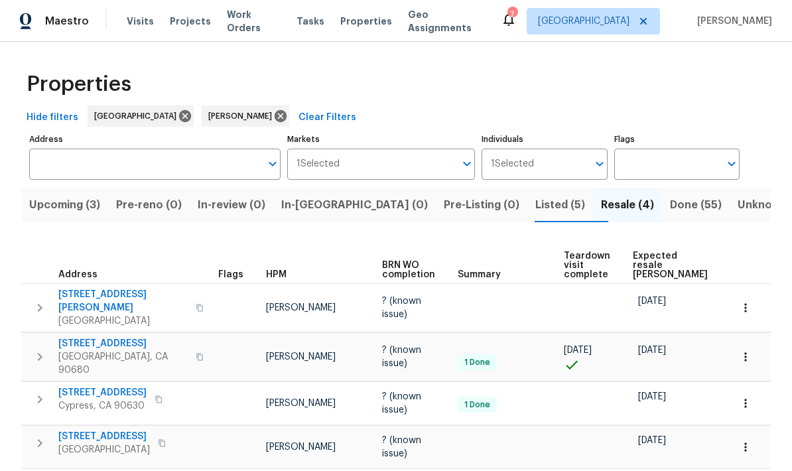
click at [553, 206] on span "Done (55)" at bounding box center [696, 205] width 52 height 19
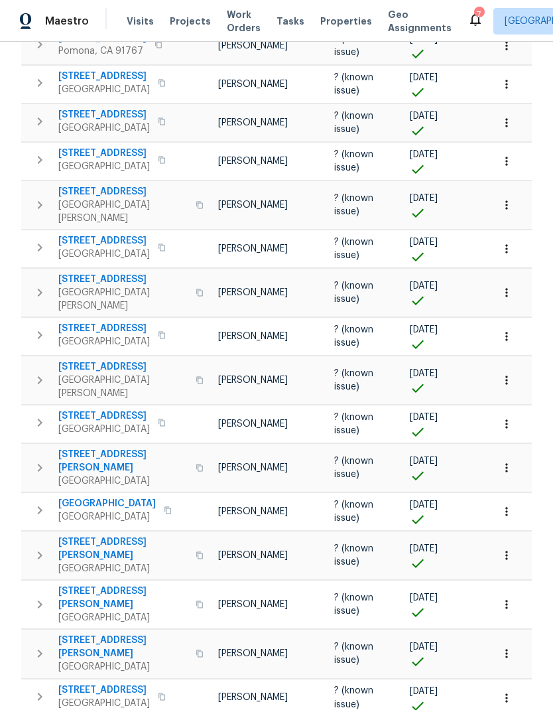
scroll to position [53, 0]
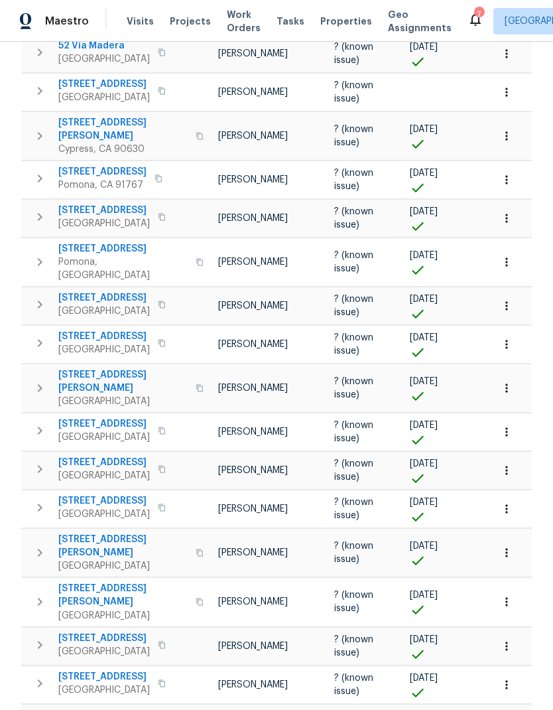
scroll to position [53, 0]
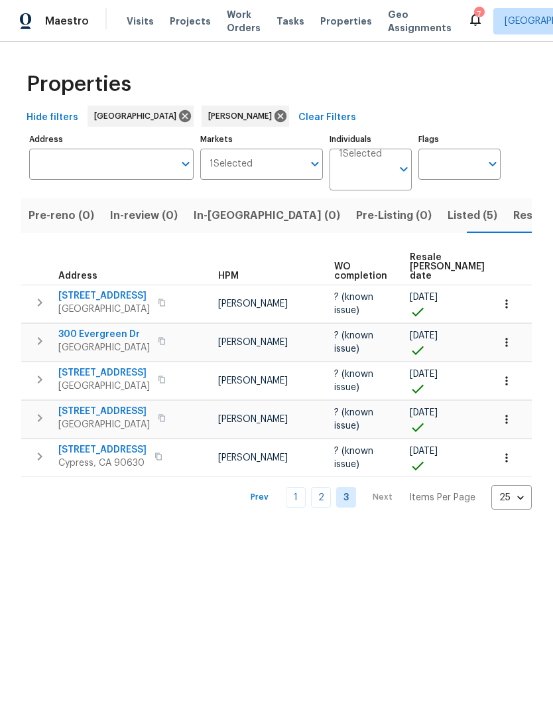
click at [513, 219] on span "Resale (4)" at bounding box center [539, 215] width 53 height 19
